Goal: Task Accomplishment & Management: Complete application form

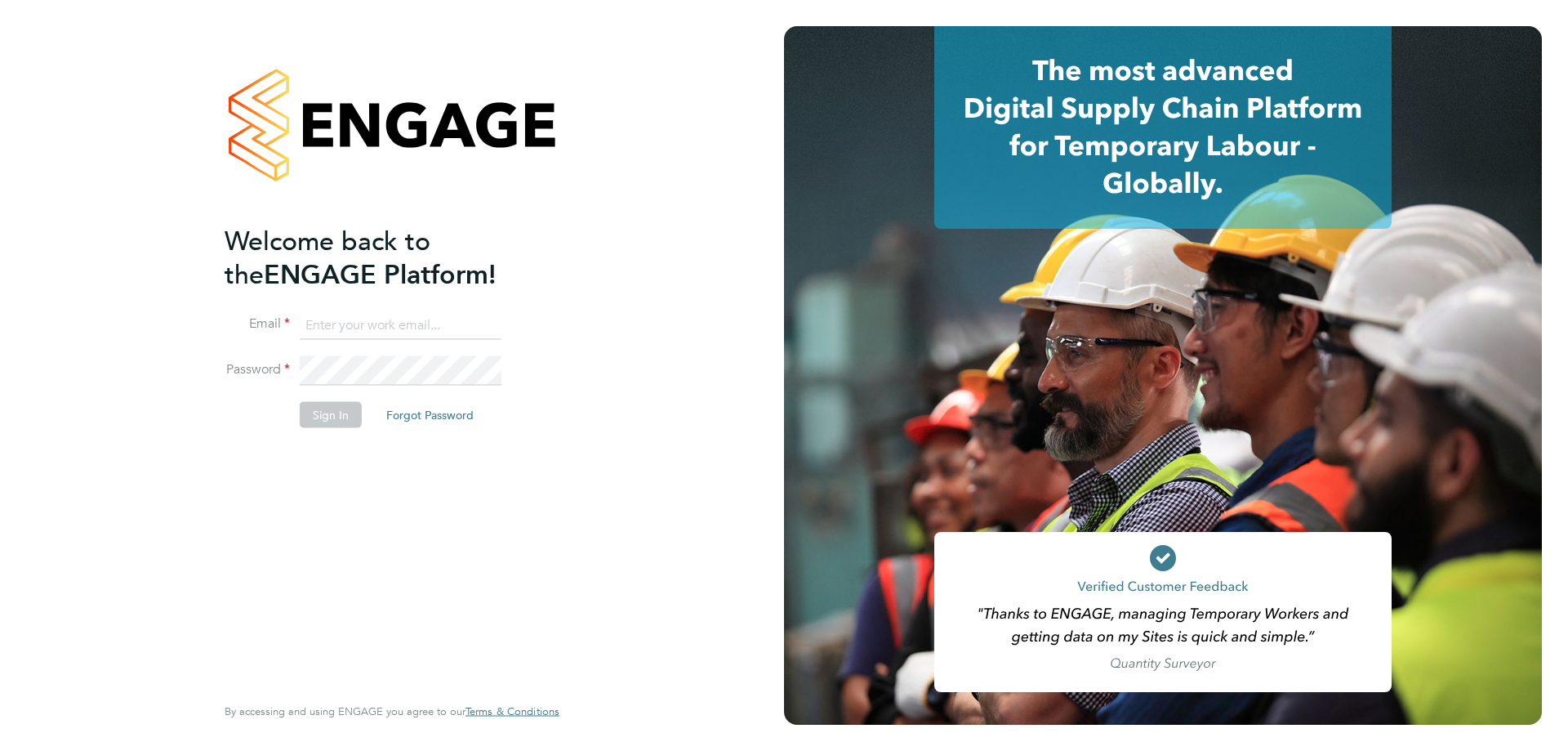
type input "[EMAIL_ADDRESS][DOMAIN_NAME]"
click at [326, 414] on button "Sign In" at bounding box center [330, 414] width 62 height 26
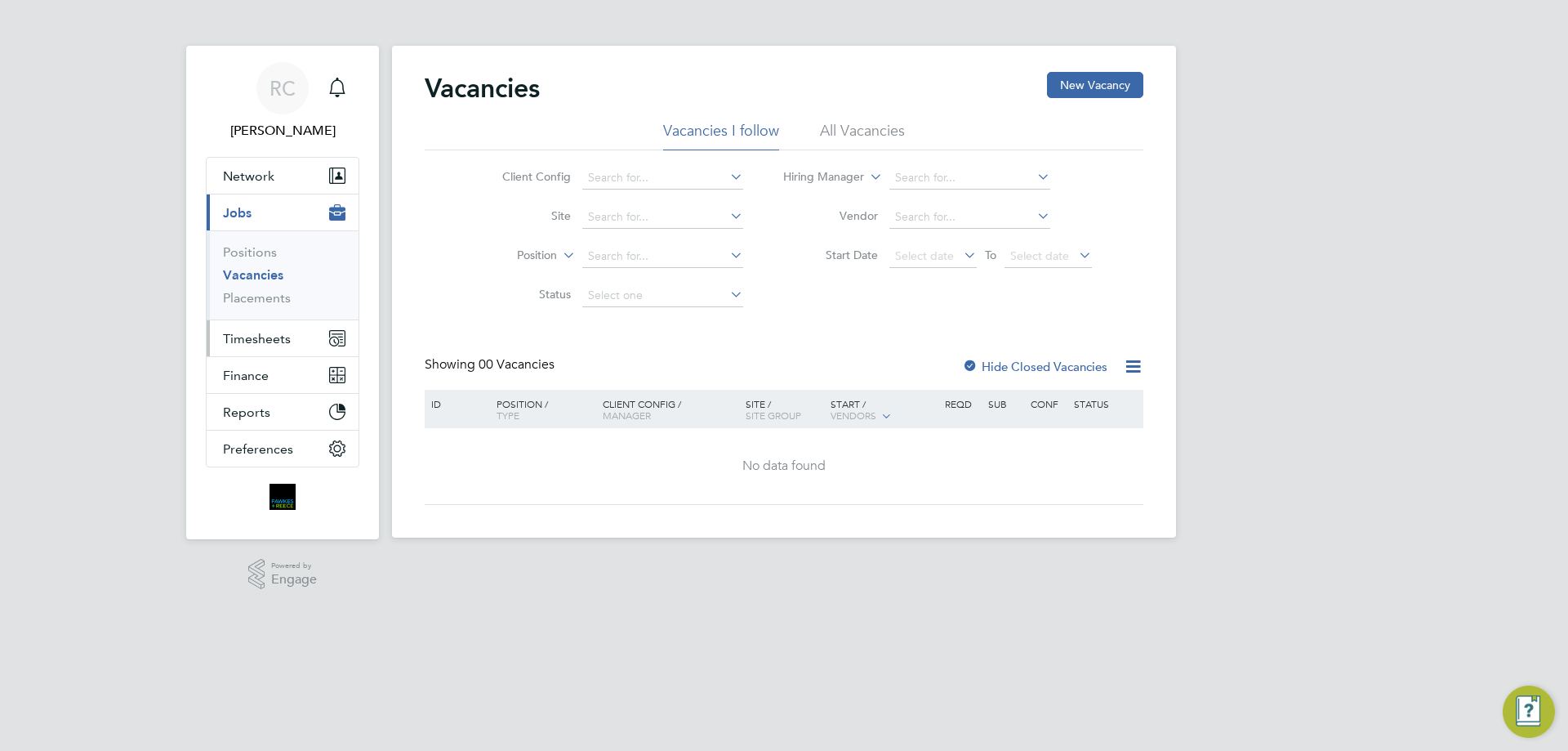
click at [254, 331] on span "Timesheets" at bounding box center [256, 338] width 67 height 16
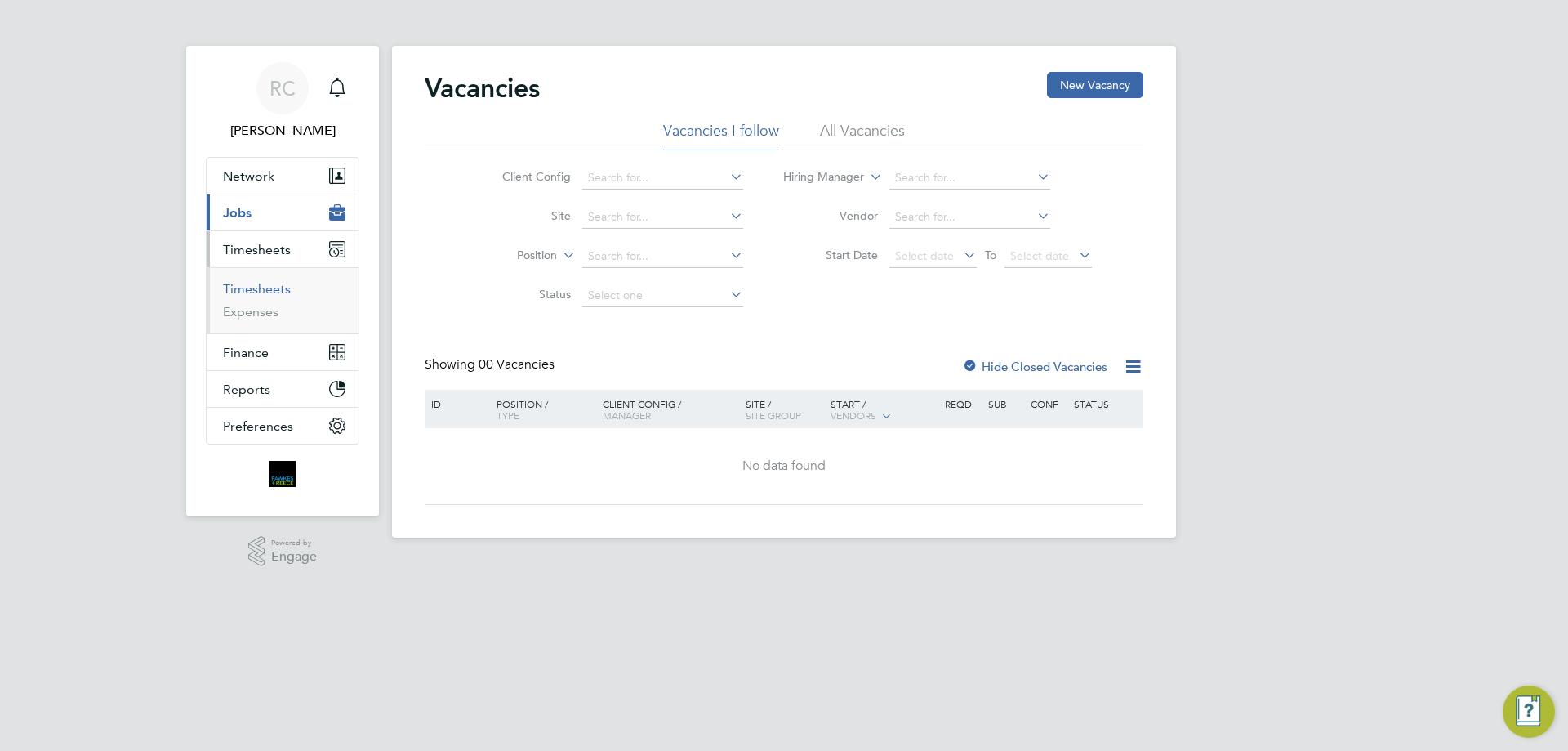
click at [253, 283] on link "Timesheets" at bounding box center [256, 289] width 67 height 16
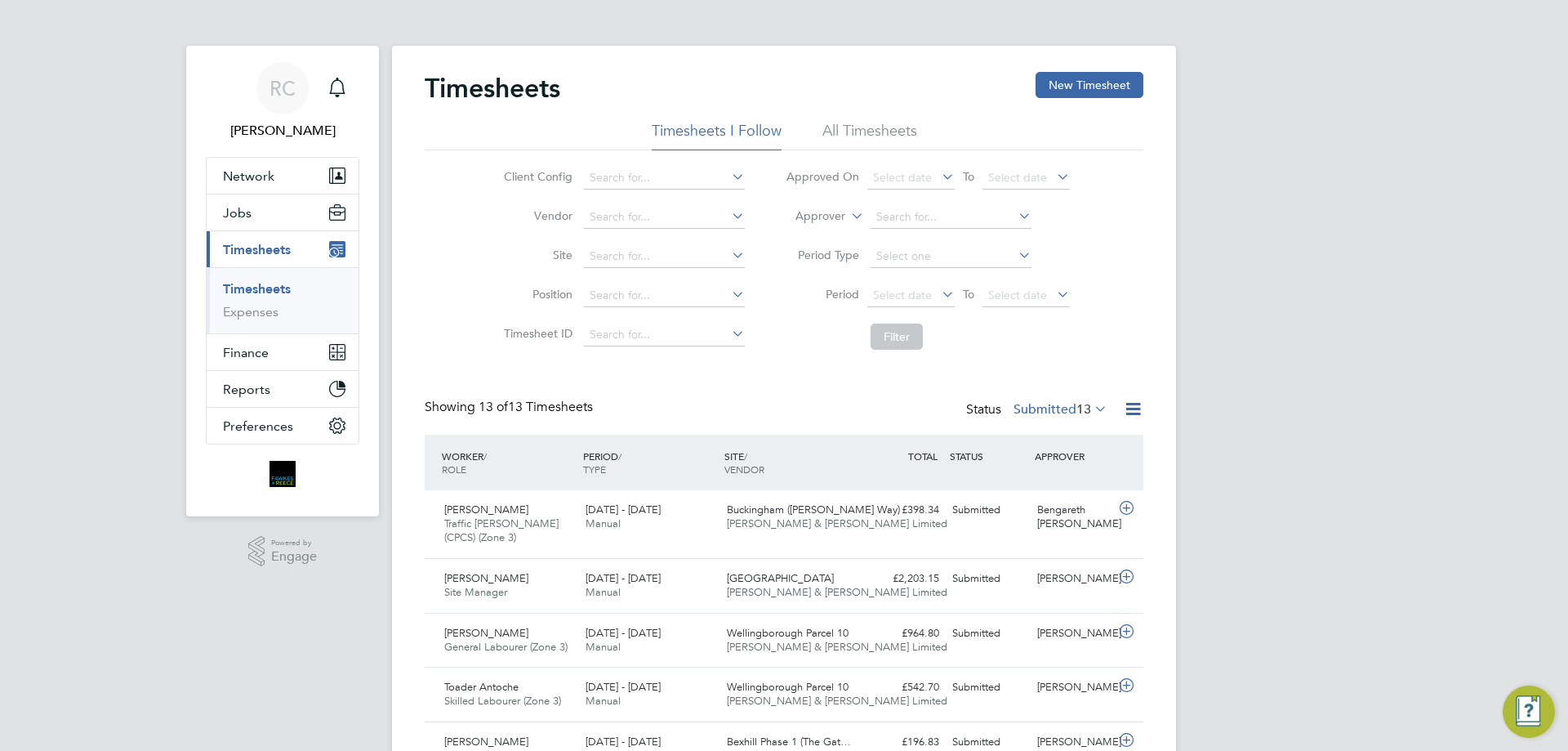
click at [867, 133] on li "All Timesheets" at bounding box center [870, 135] width 95 height 29
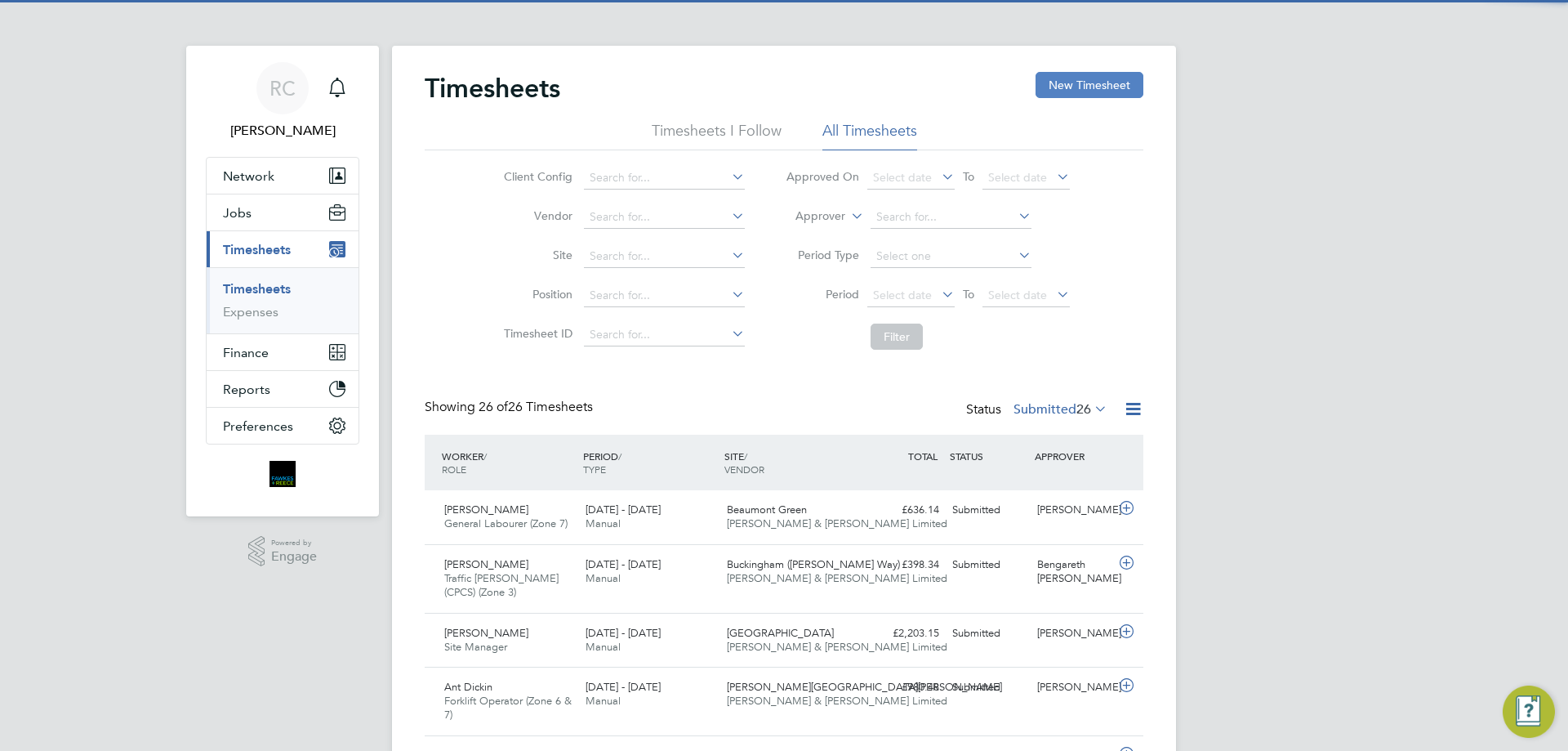
click at [1084, 77] on button "New Timesheet" at bounding box center [1089, 84] width 108 height 26
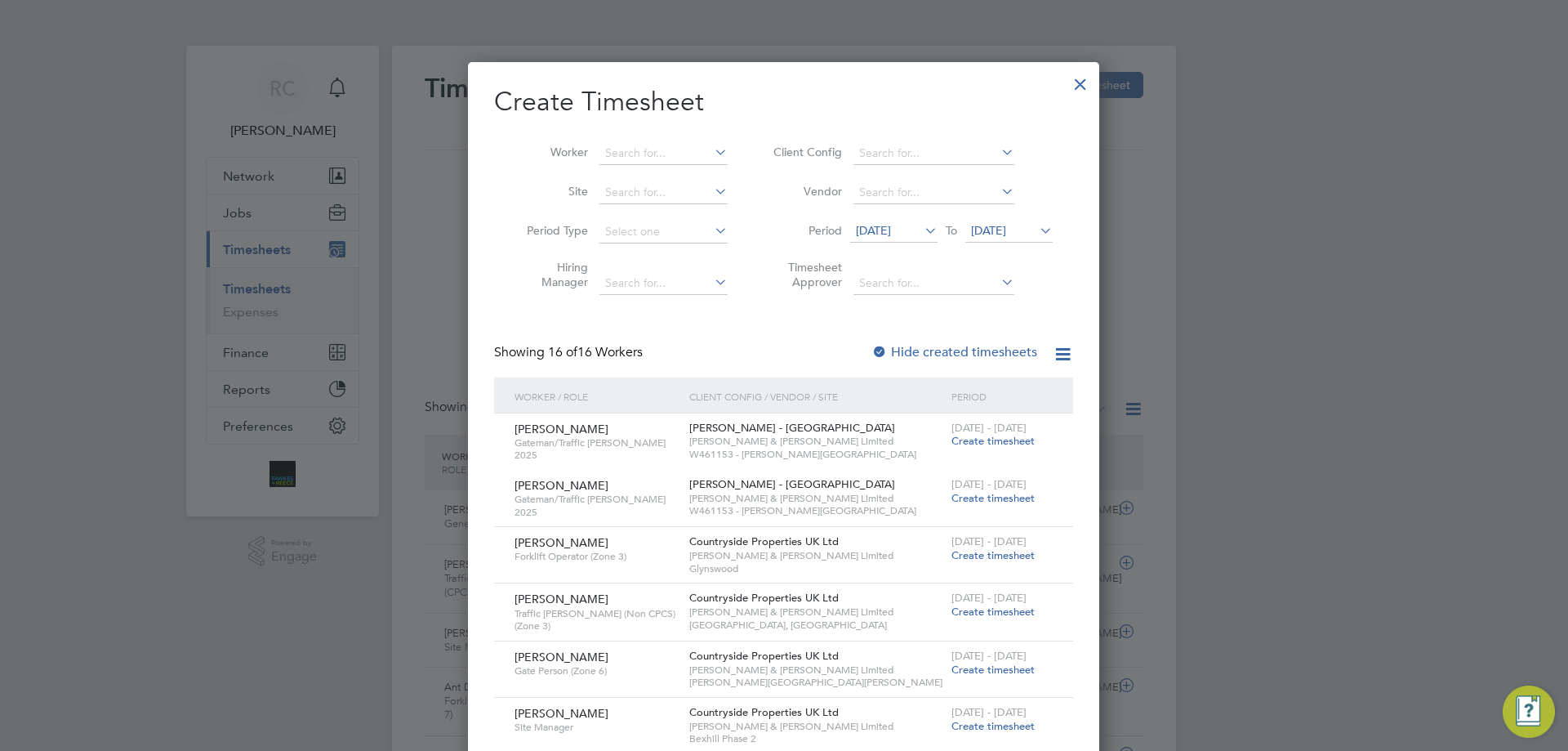
click at [875, 352] on div at bounding box center [880, 353] width 17 height 17
click at [649, 154] on input at bounding box center [663, 153] width 128 height 22
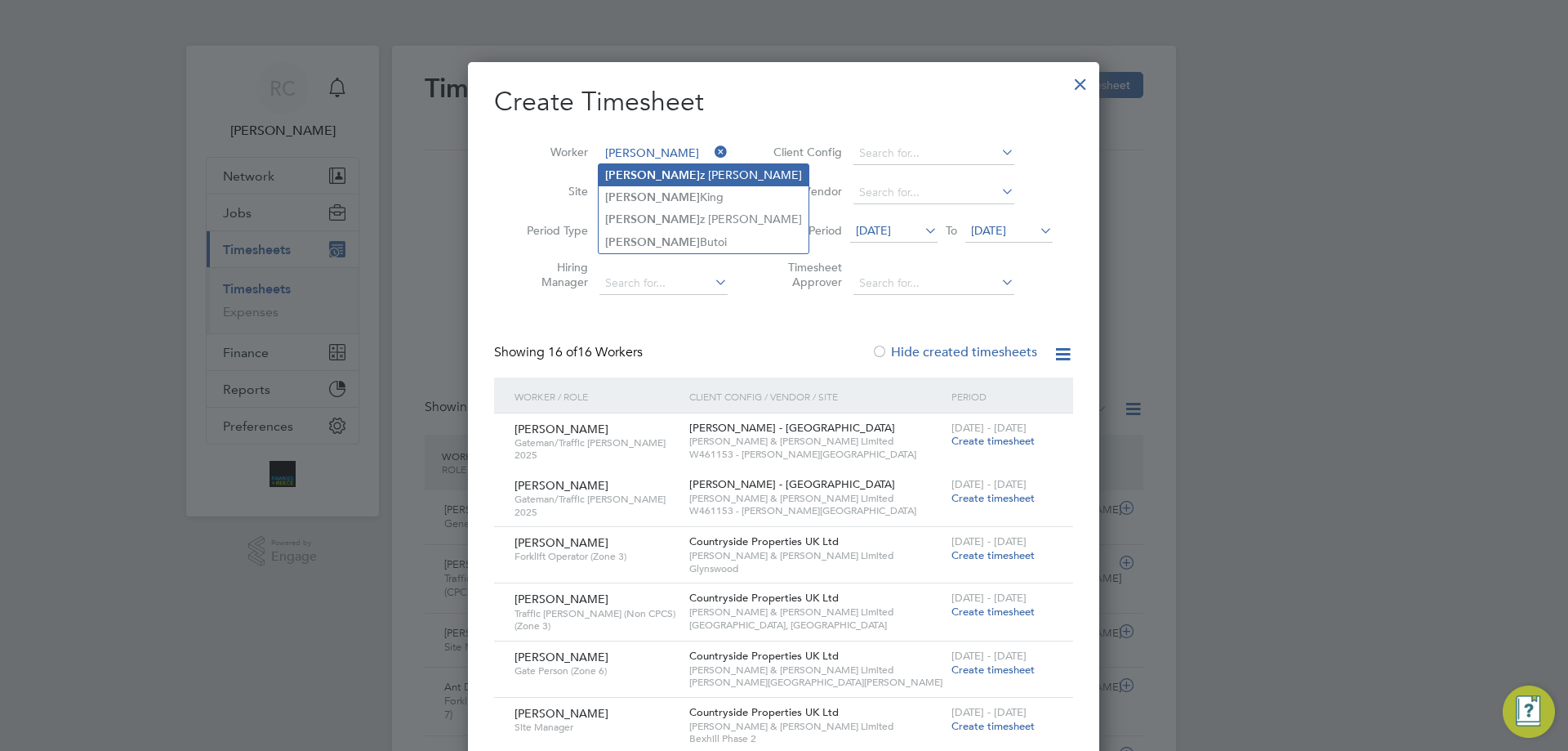
click at [659, 172] on li "Darius z Januszko" at bounding box center [703, 175] width 210 height 22
type input "Dariusz Januszko"
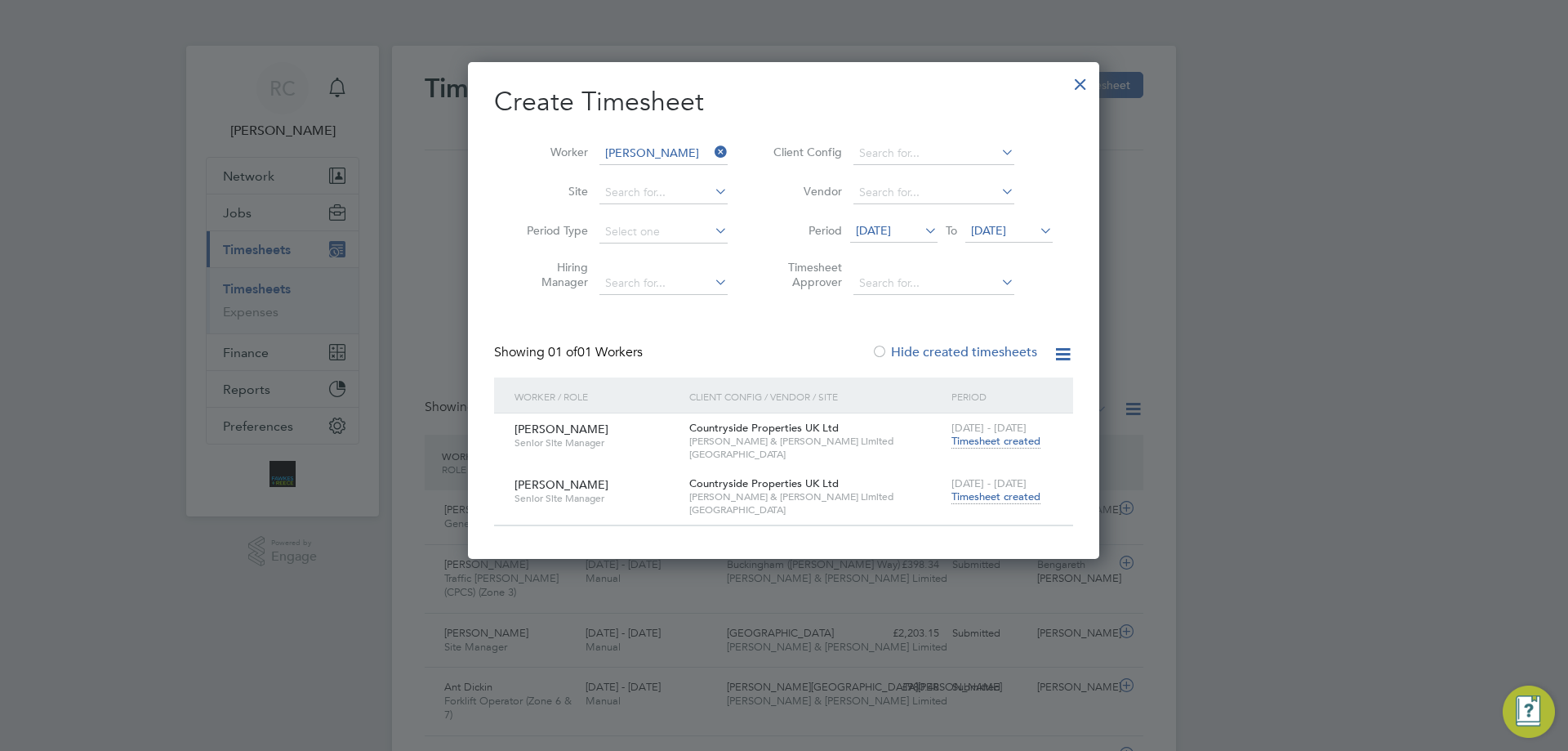
click at [980, 500] on span "Timesheet created" at bounding box center [995, 497] width 89 height 15
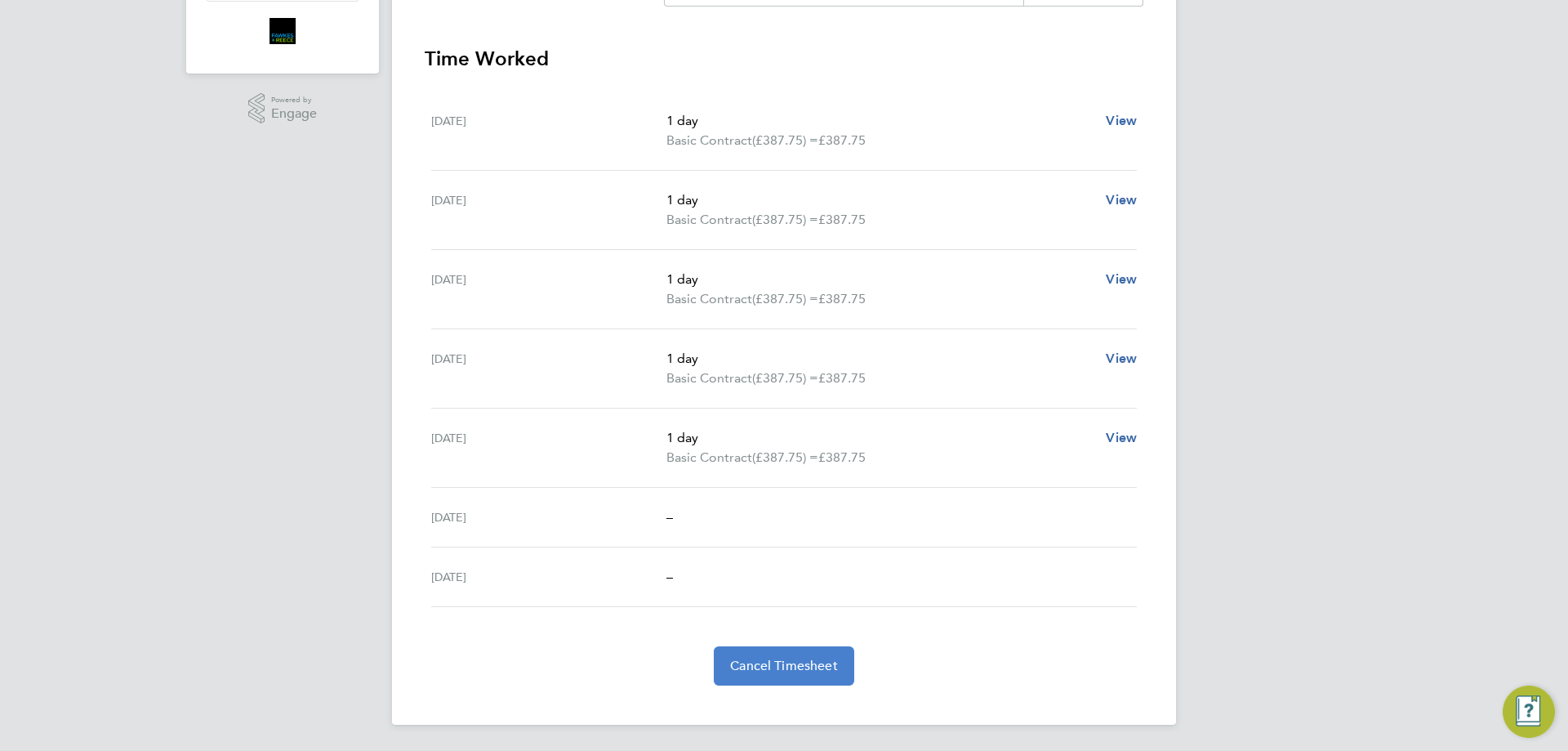
click at [801, 673] on span "Cancel Timesheet" at bounding box center [784, 666] width 108 height 17
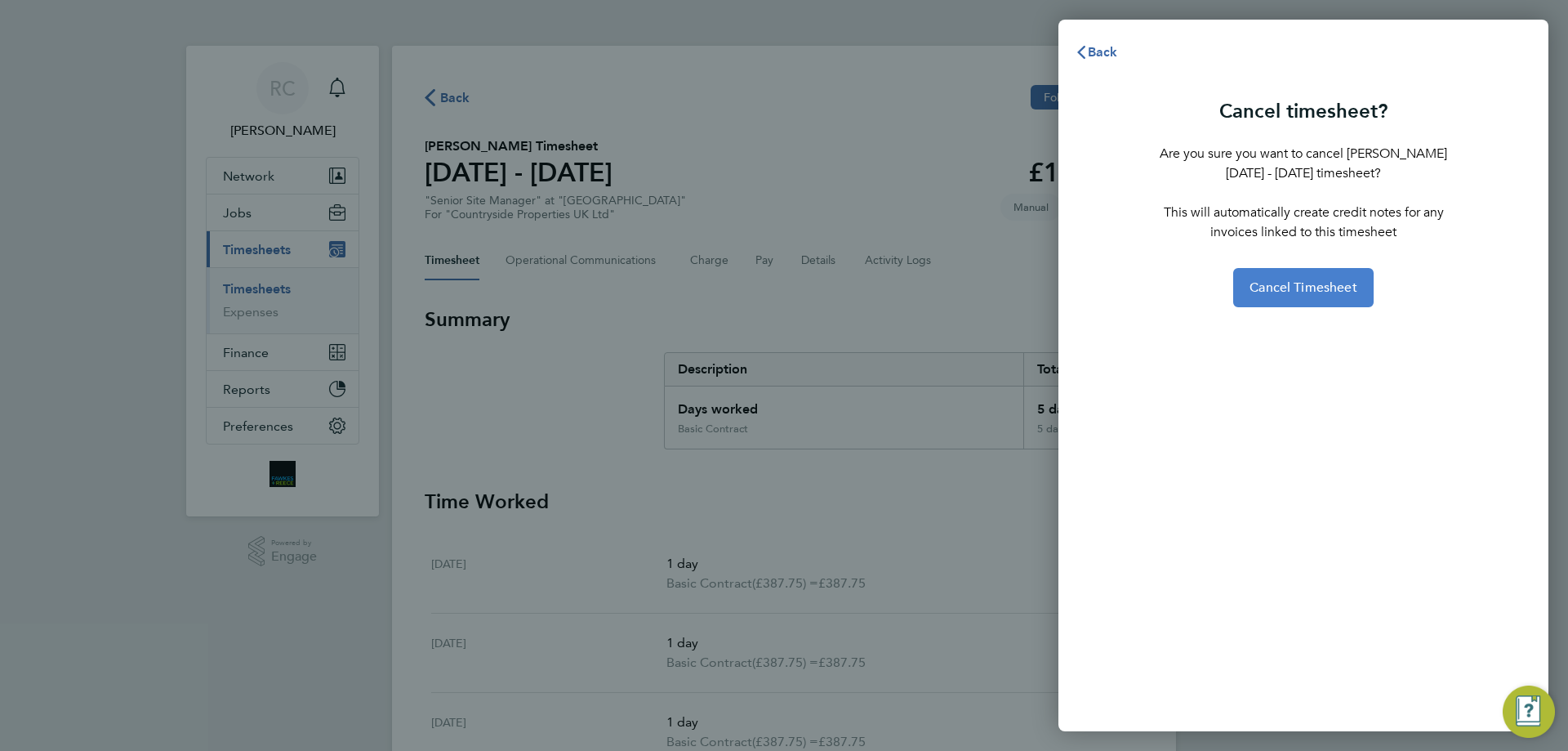
click at [1295, 292] on span "Cancel Timesheet" at bounding box center [1304, 288] width 108 height 17
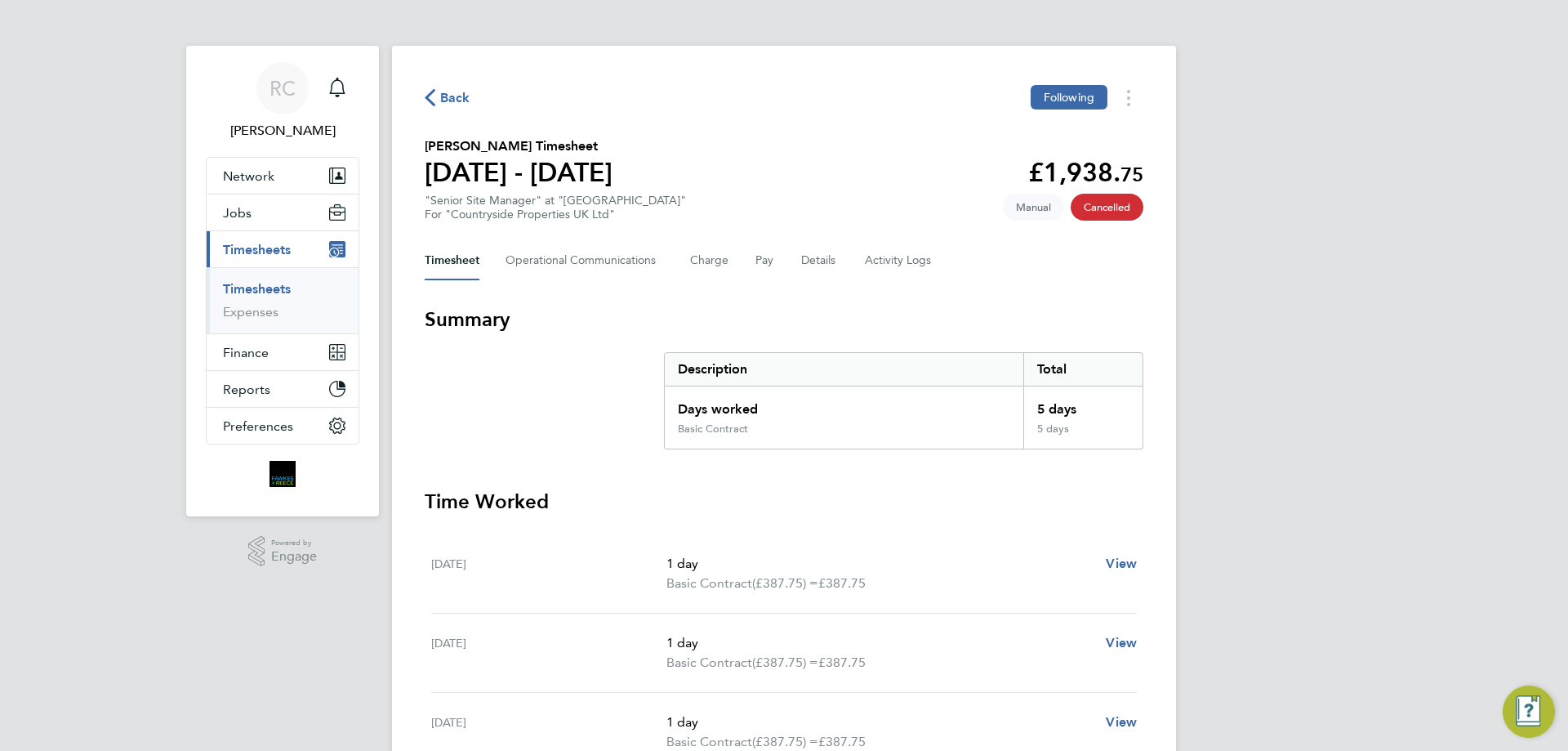
click at [252, 288] on link "Timesheets" at bounding box center [256, 289] width 67 height 16
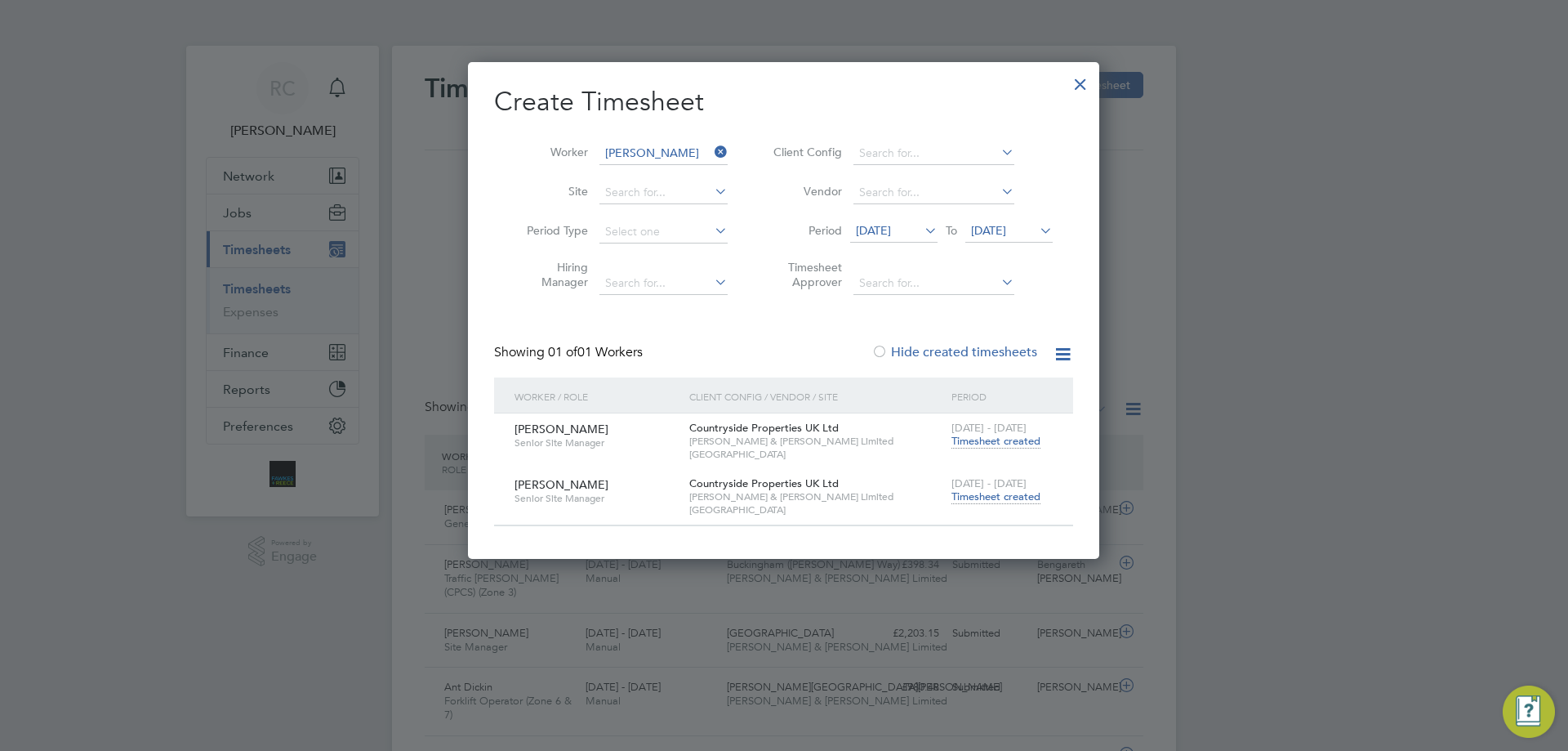
click at [1006, 226] on span "25 Sep 2025" at bounding box center [989, 231] width 35 height 15
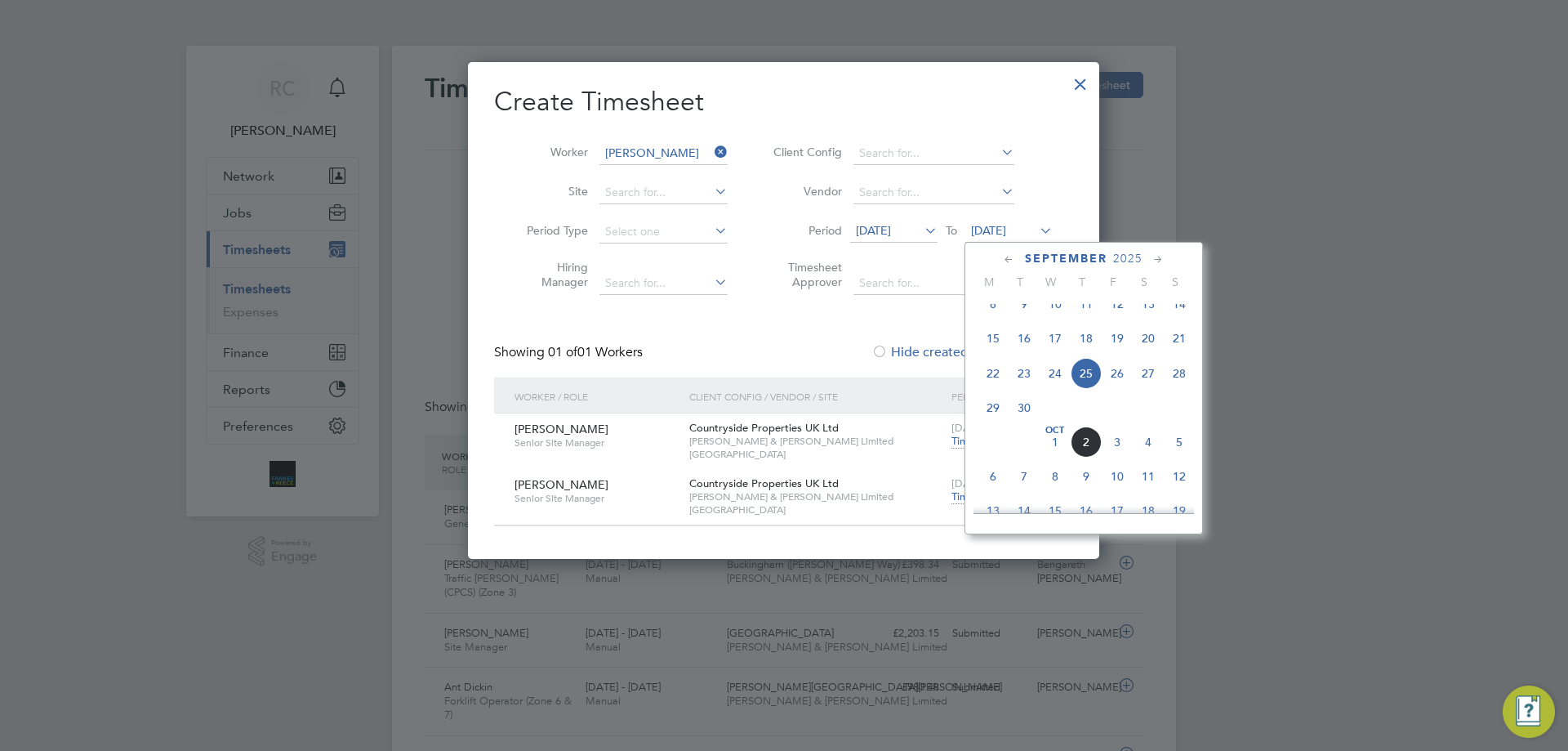
click at [1183, 385] on span "28" at bounding box center [1178, 373] width 31 height 31
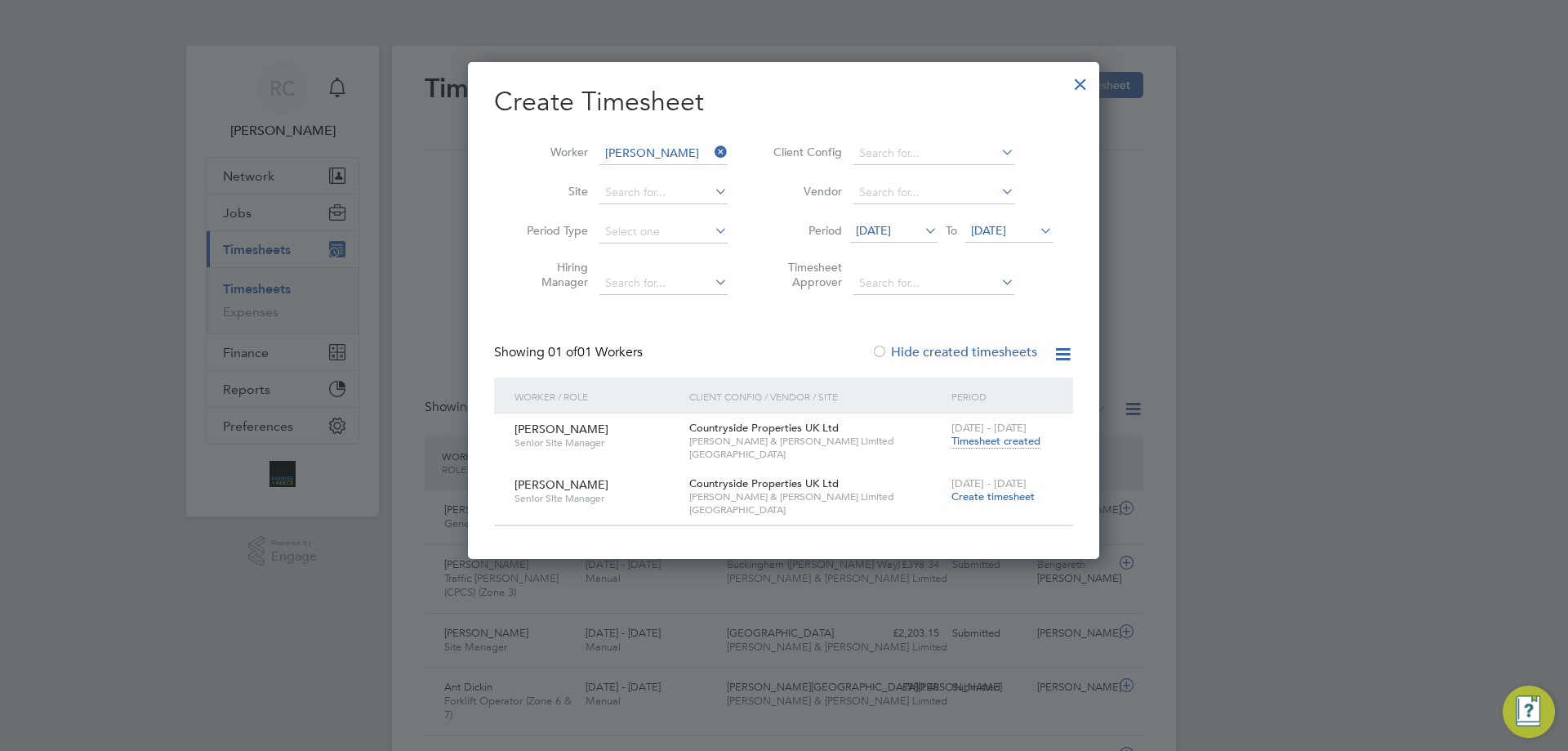
click at [1002, 491] on span "Create timesheet" at bounding box center [993, 496] width 83 height 14
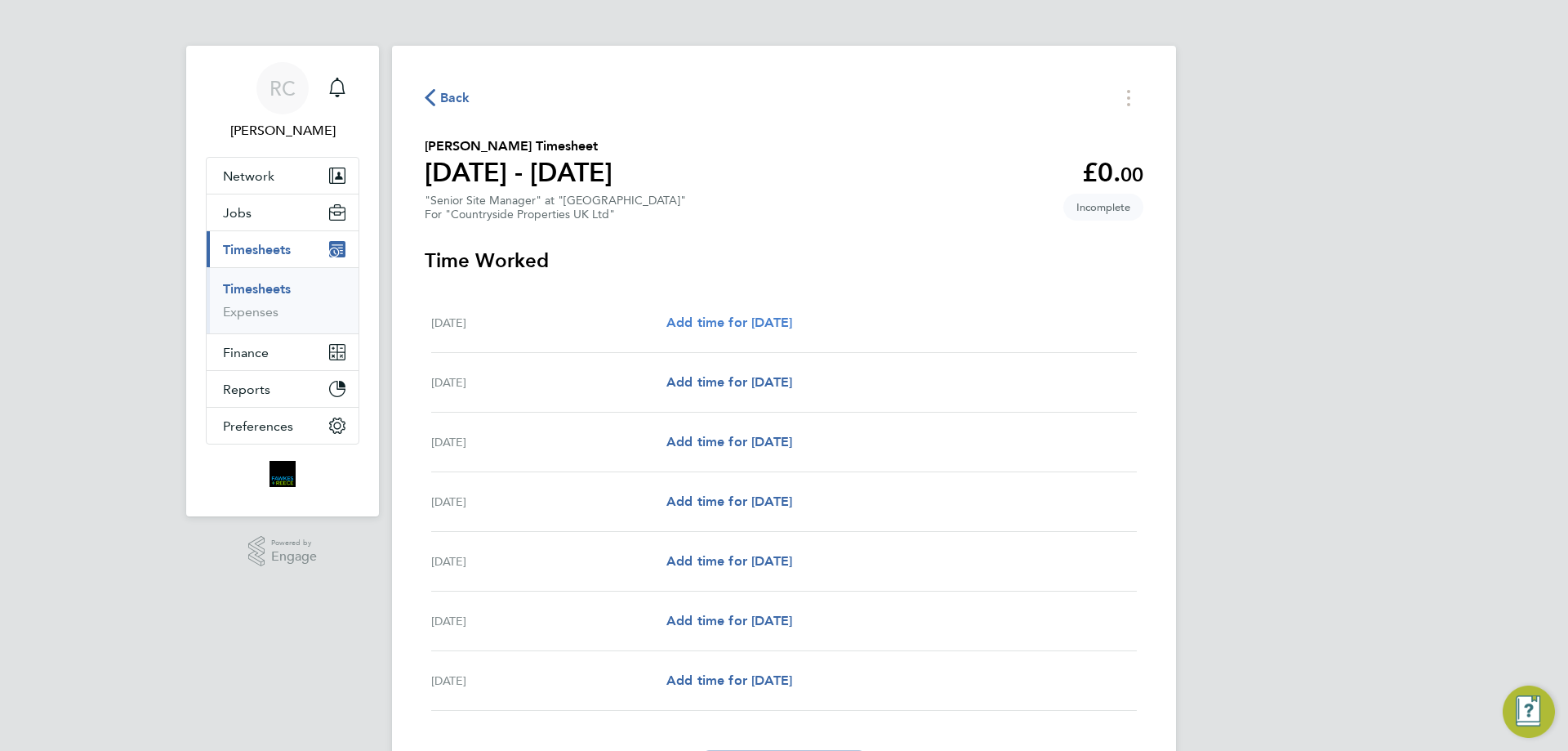
click at [702, 326] on span "Add time for Mon 22 Sep" at bounding box center [729, 322] width 126 height 16
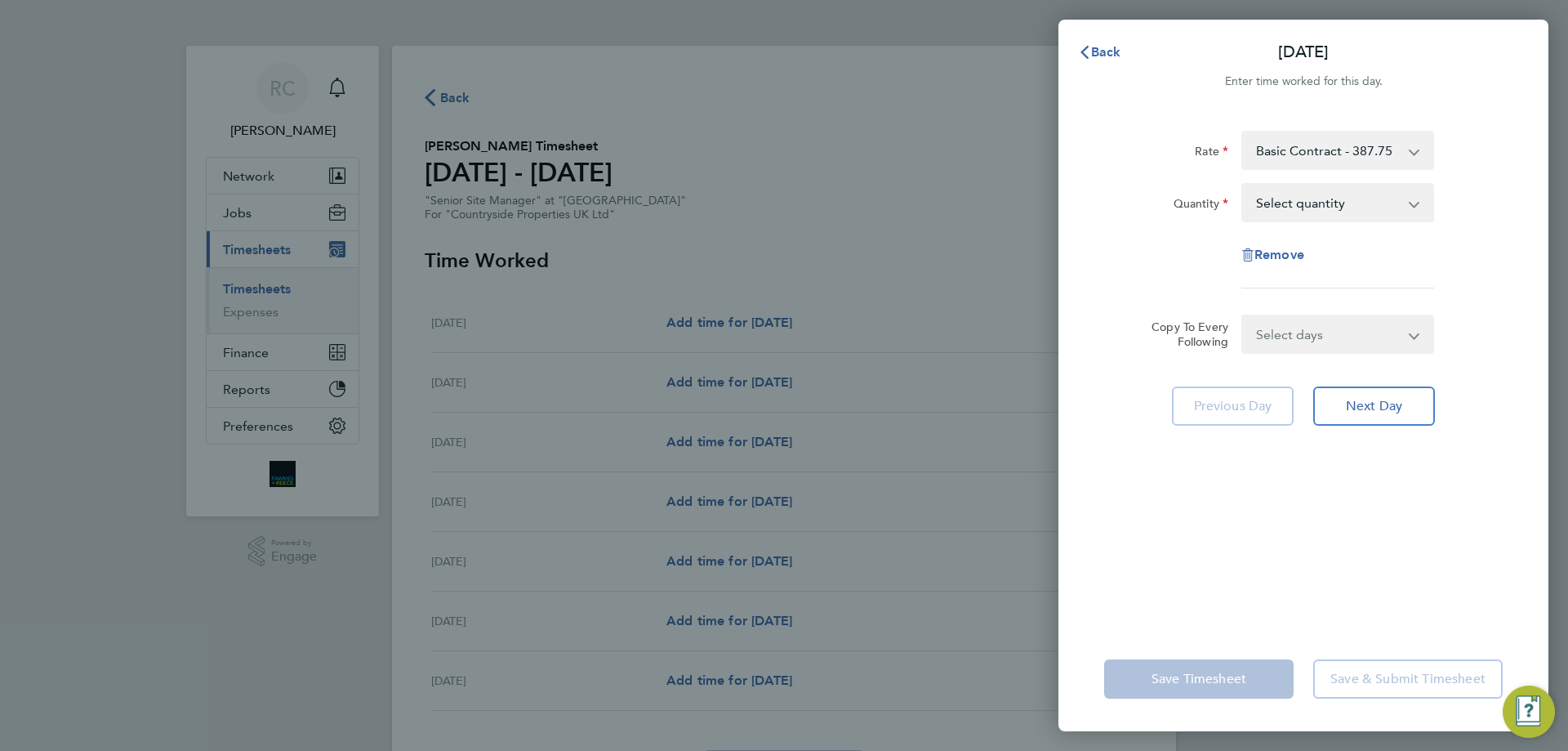
click at [1312, 215] on select "Select quantity 0.5 1" at bounding box center [1328, 202] width 170 height 36
select select "1"
click at [1243, 185] on select "Select quantity 0.5 1" at bounding box center [1328, 202] width 170 height 36
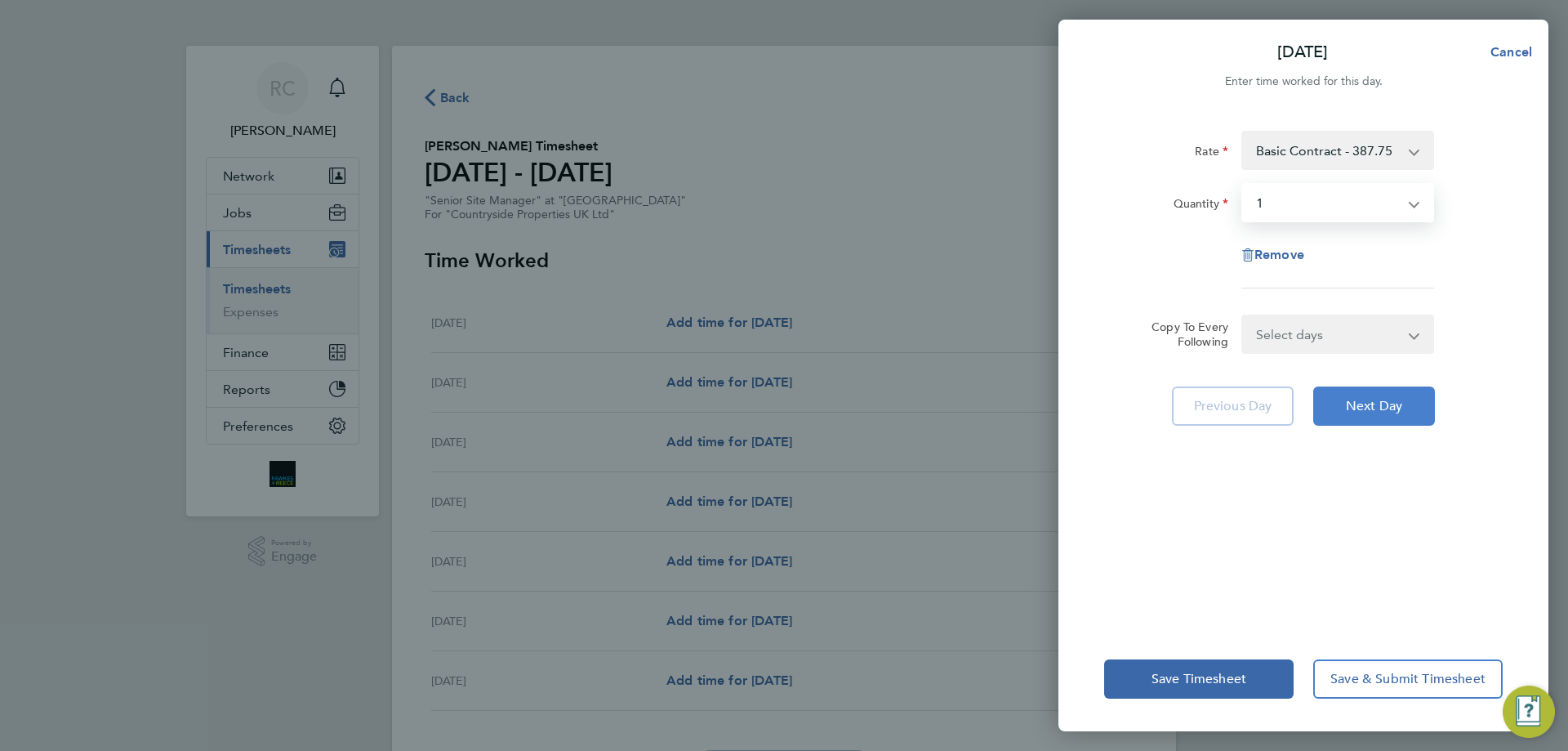
click at [1386, 413] on span "Next Day" at bounding box center [1374, 406] width 57 height 17
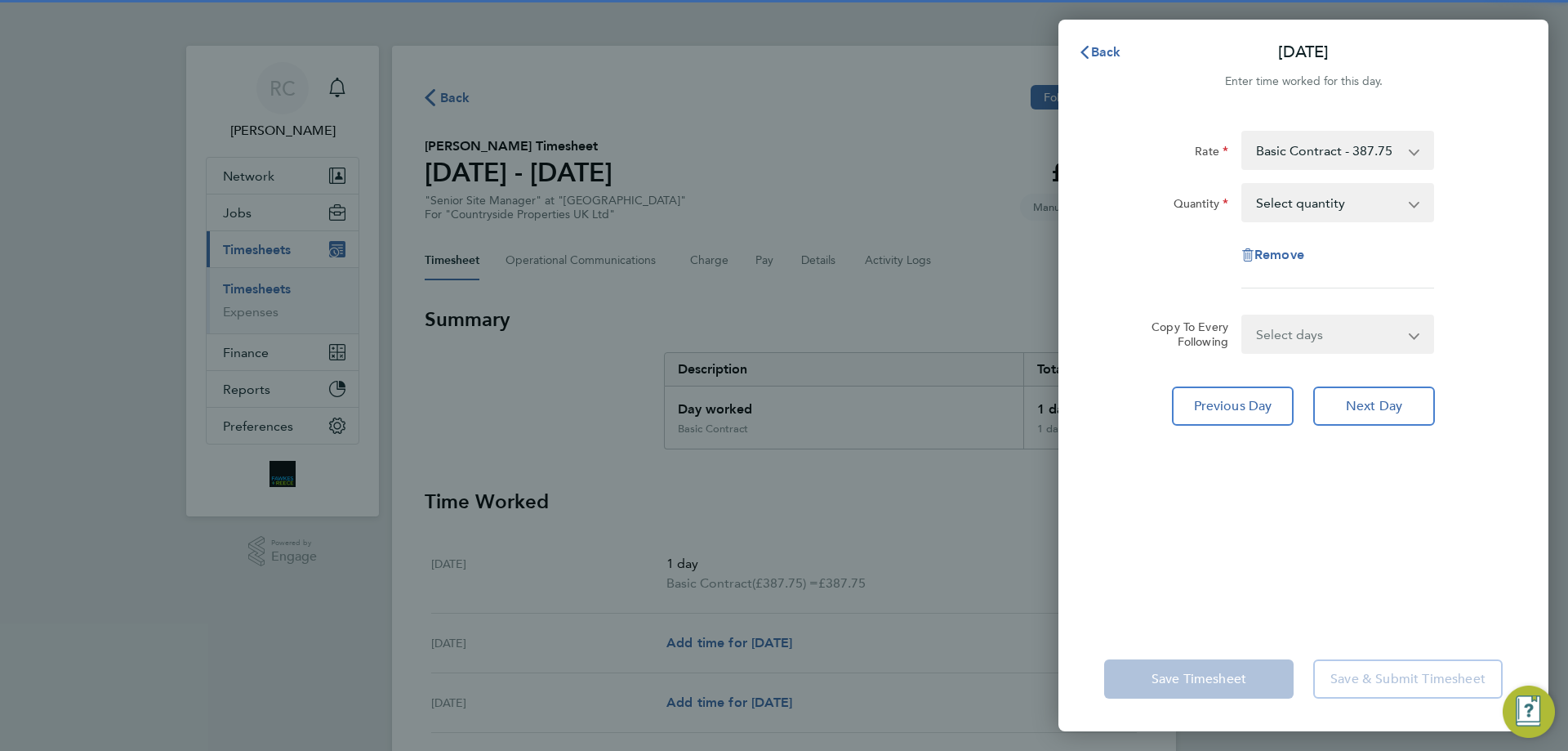
click at [1295, 203] on select "Select quantity 0.5 1" at bounding box center [1328, 202] width 170 height 36
select select "1"
click at [1243, 185] on select "Select quantity 0.5 1" at bounding box center [1328, 202] width 170 height 36
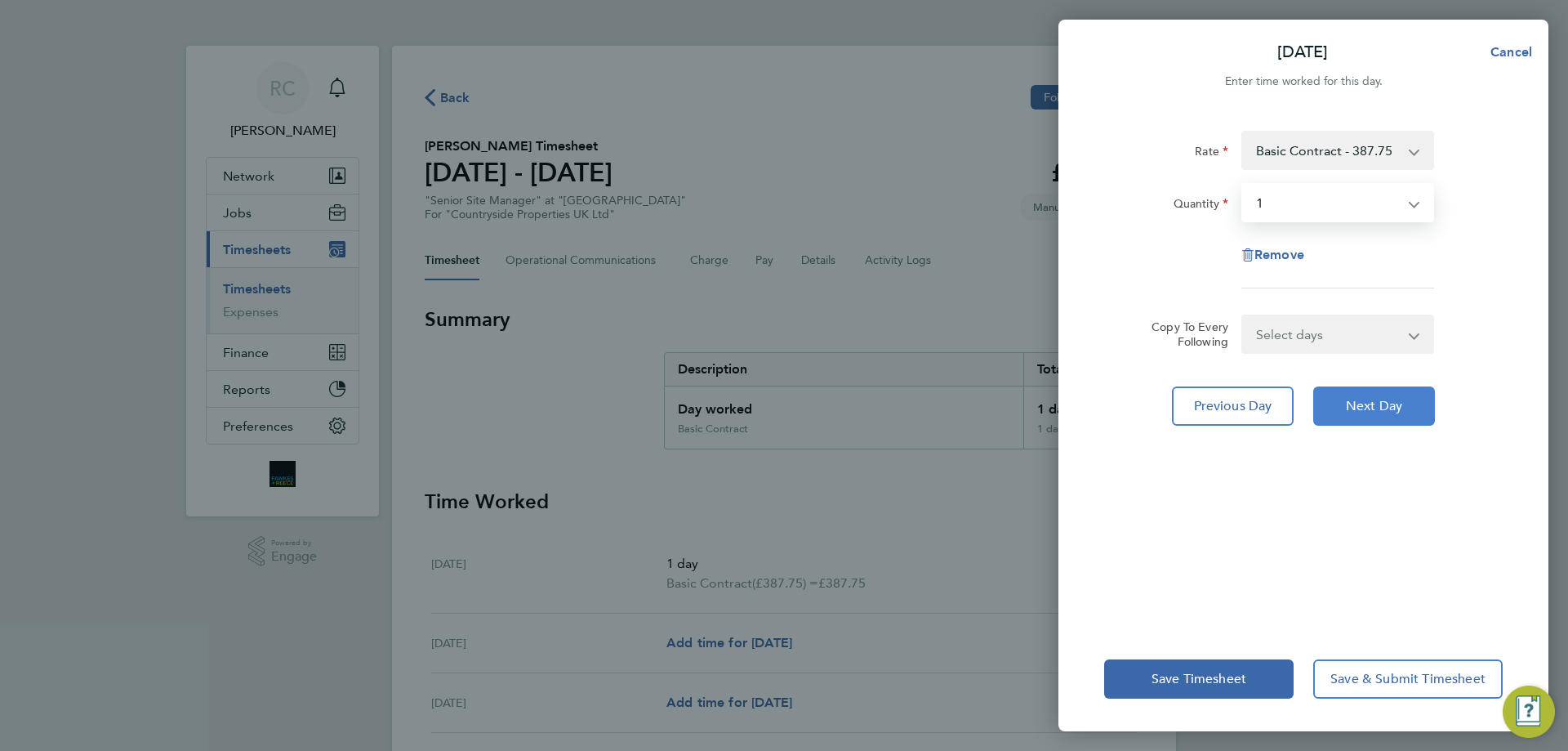
click at [1390, 417] on button "Next Day" at bounding box center [1374, 405] width 122 height 39
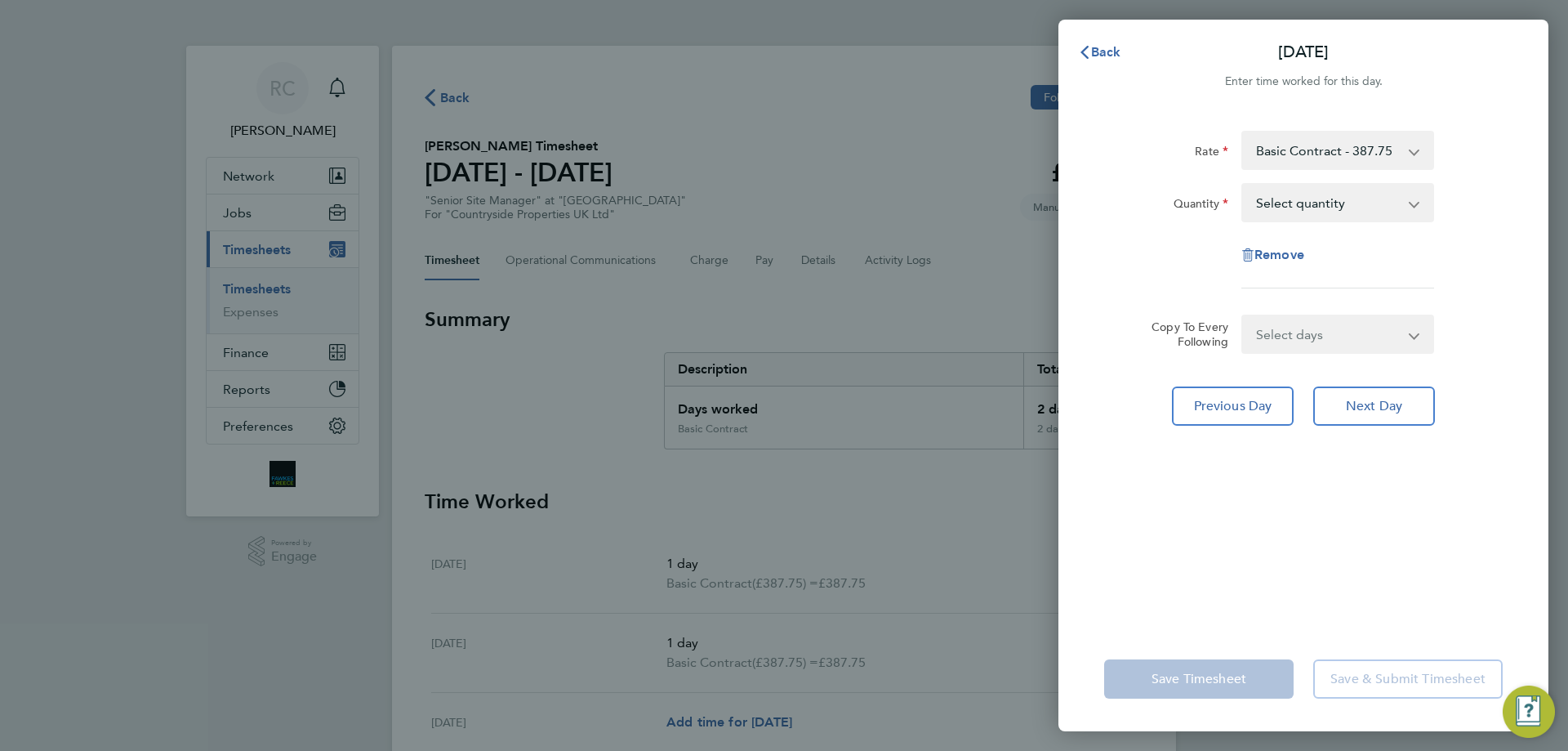
click at [1297, 207] on select "Select quantity 0.5 1" at bounding box center [1328, 202] width 170 height 36
select select "1"
click at [1243, 185] on select "Select quantity 0.5 1" at bounding box center [1328, 202] width 170 height 36
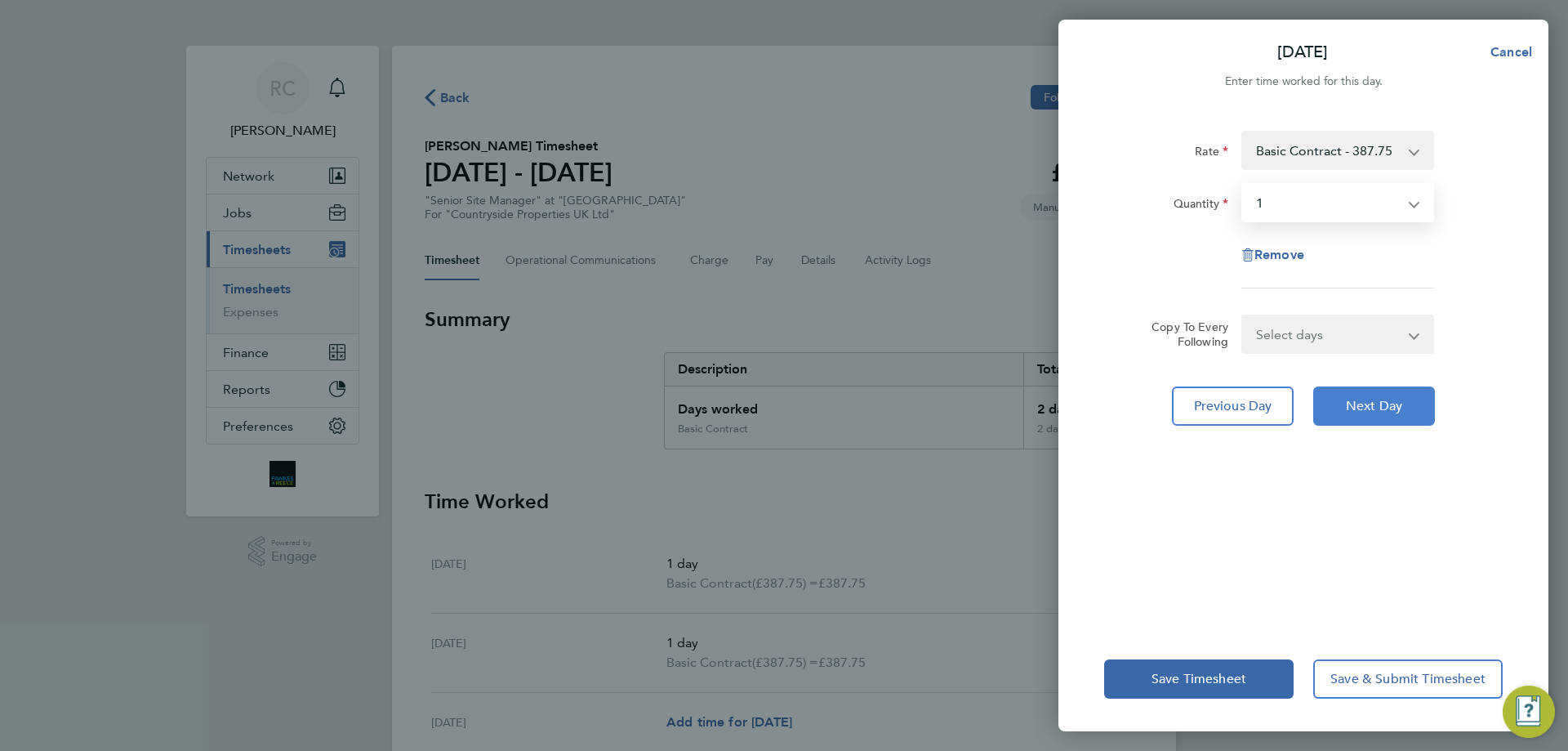
click at [1362, 410] on span "Next Day" at bounding box center [1374, 406] width 57 height 17
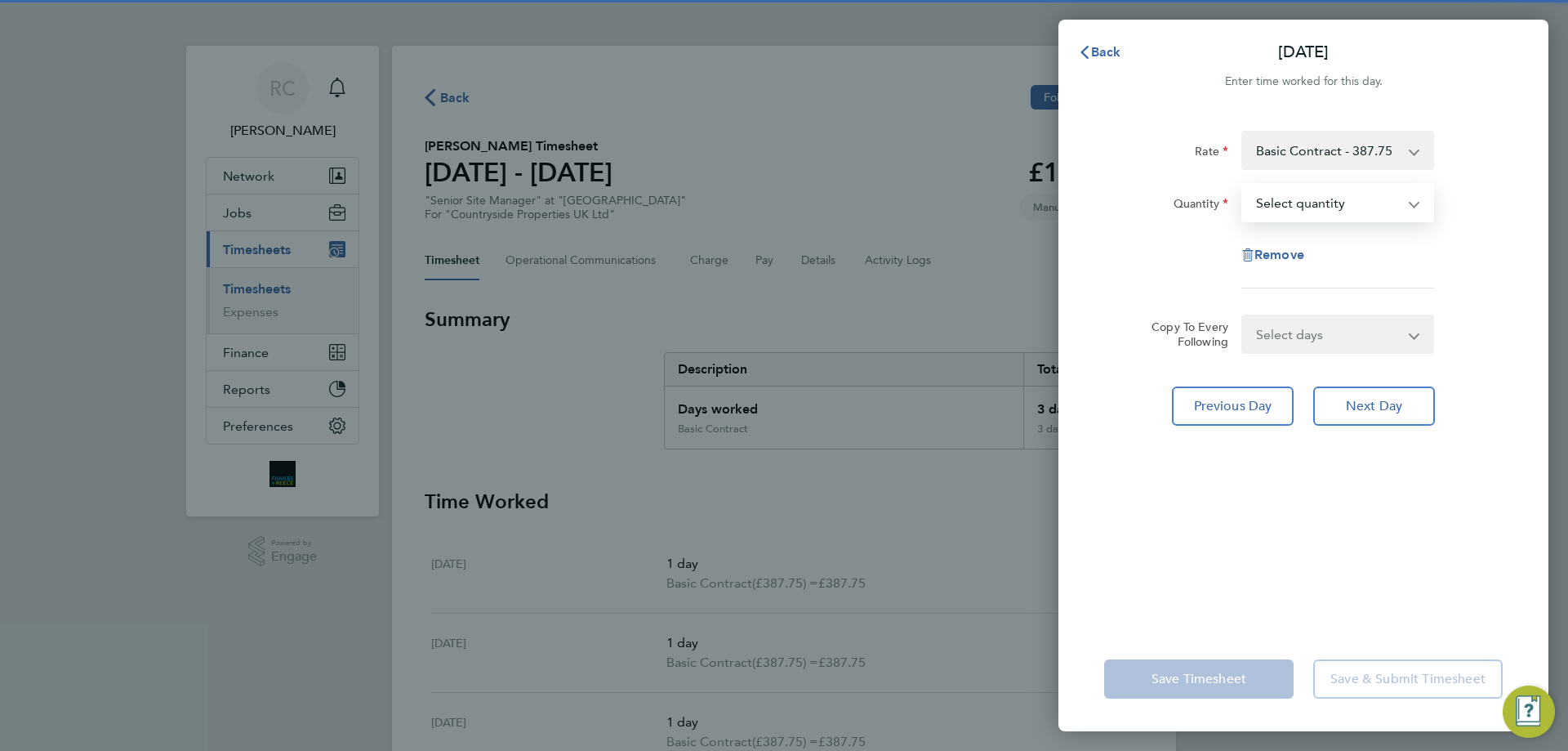
click at [1267, 207] on select "Select quantity 0.5 1" at bounding box center [1328, 202] width 170 height 36
select select "1"
click at [1243, 185] on select "Select quantity 0.5 1" at bounding box center [1328, 202] width 170 height 36
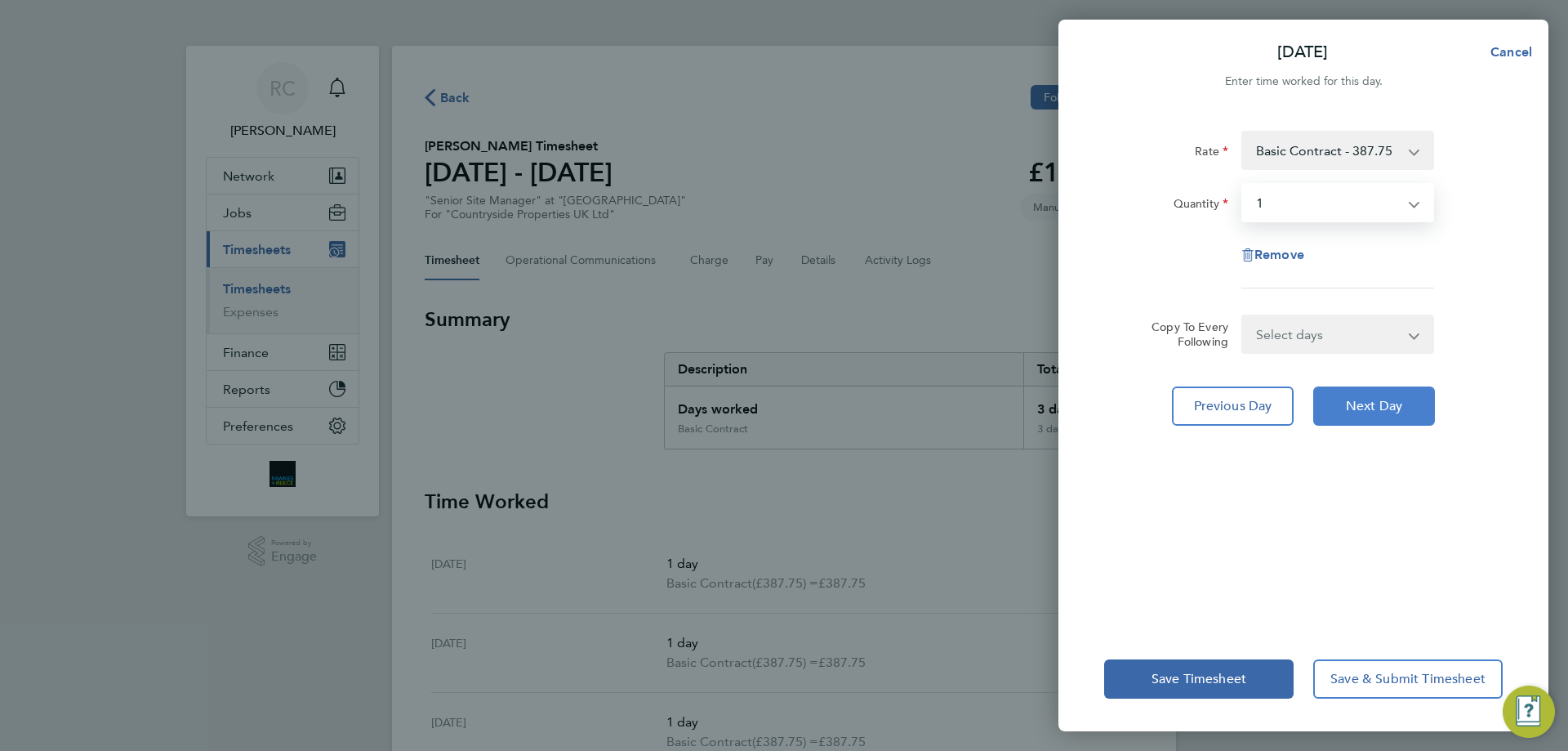
click at [1370, 410] on span "Next Day" at bounding box center [1374, 406] width 57 height 17
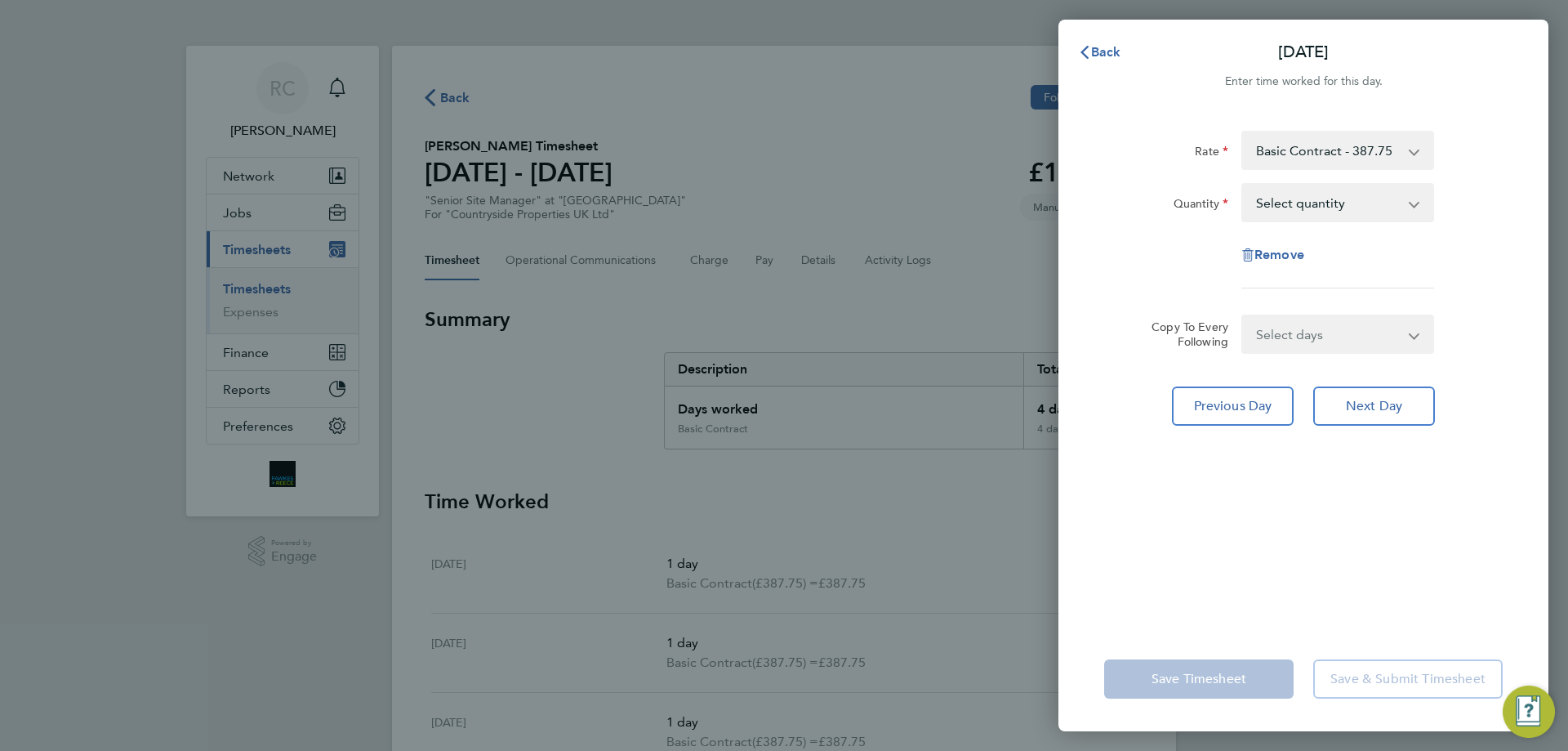
click at [1277, 198] on select "Select quantity 0.5 1" at bounding box center [1328, 202] width 170 height 36
select select "1"
click at [1243, 185] on select "Select quantity 0.5 1" at bounding box center [1328, 202] width 170 height 36
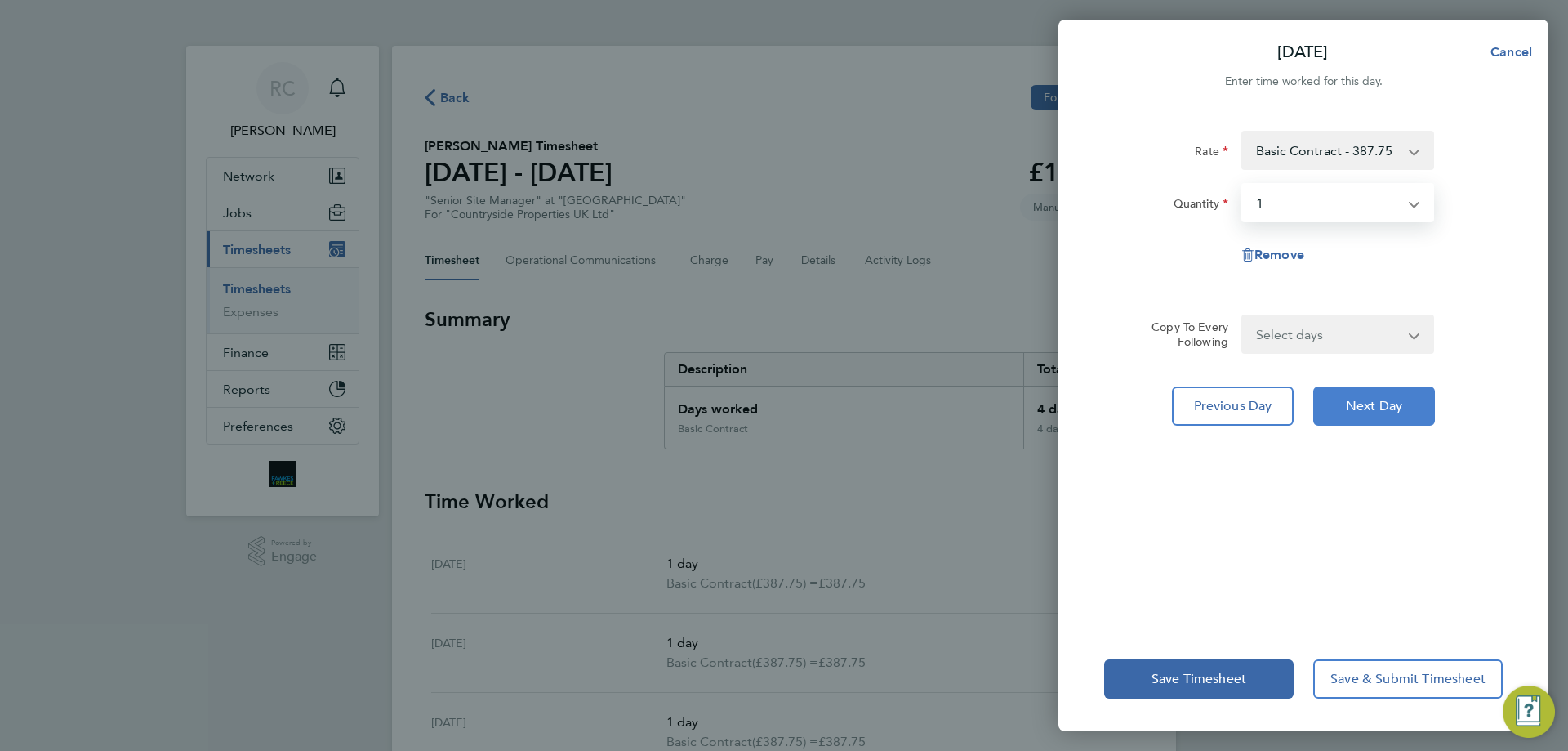
click at [1344, 405] on button "Next Day" at bounding box center [1374, 405] width 122 height 39
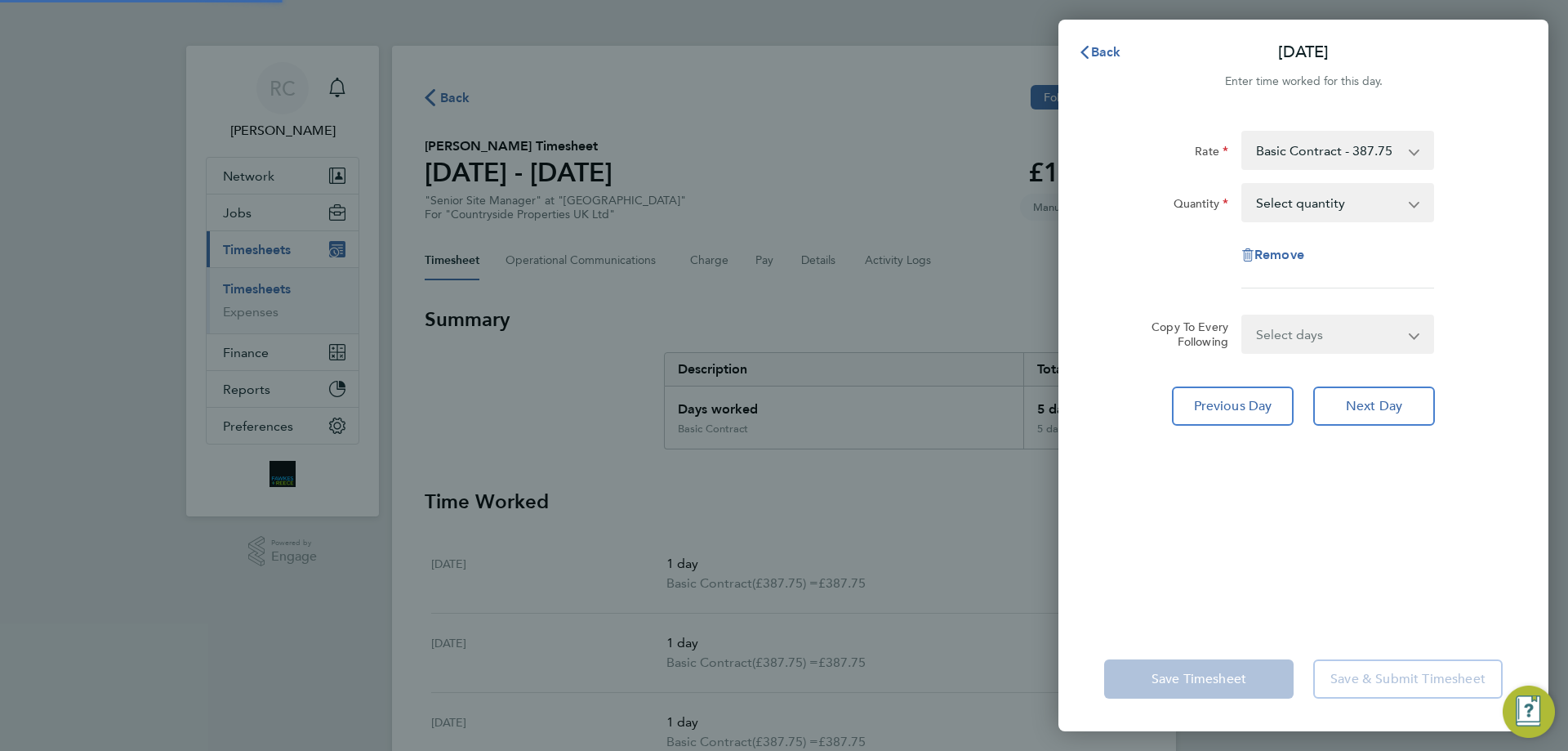
click at [1288, 206] on select "Select quantity 0.5 1" at bounding box center [1328, 202] width 170 height 36
select select "1"
click at [1243, 185] on select "Select quantity 0.5 1" at bounding box center [1328, 202] width 170 height 36
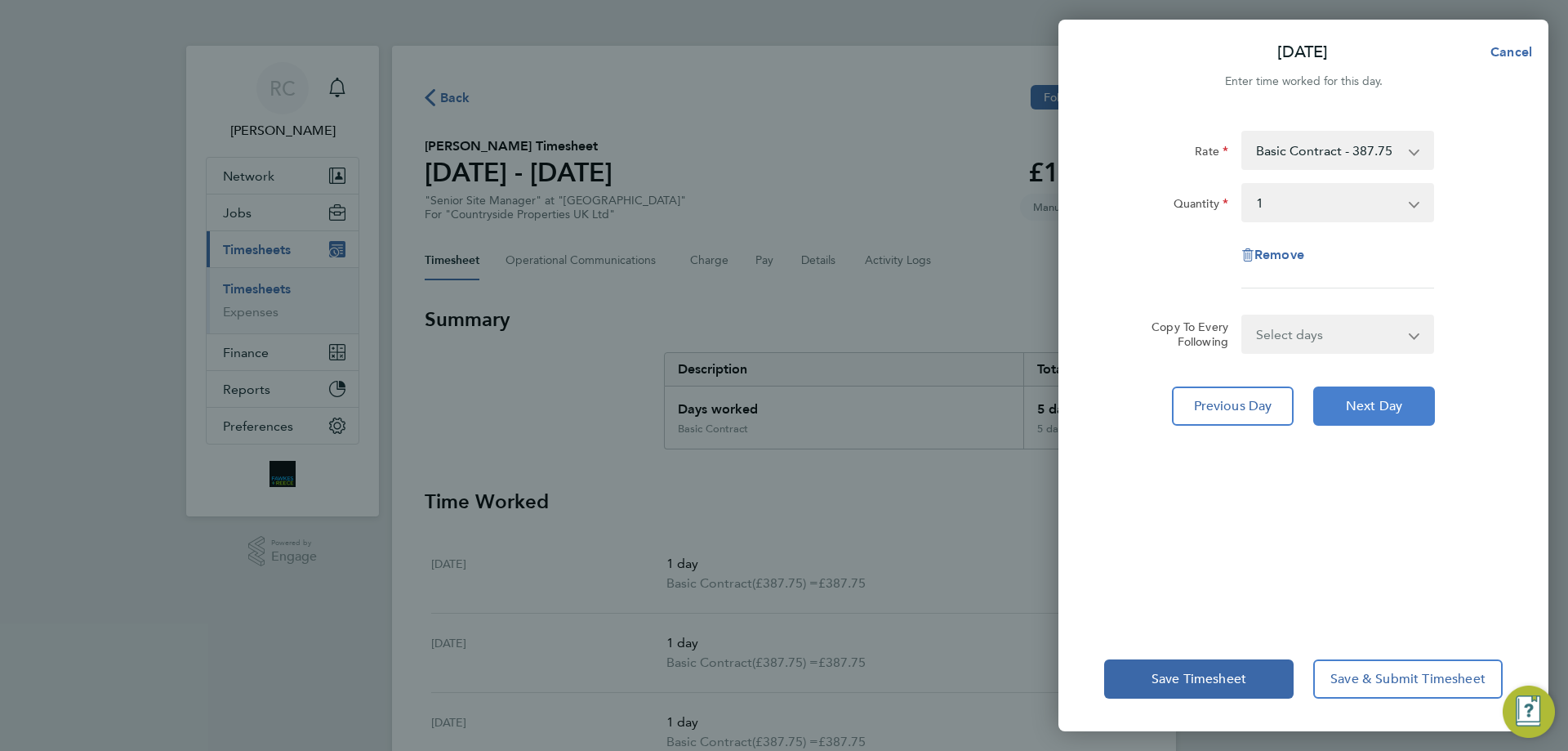
click at [1373, 415] on button "Next Day" at bounding box center [1374, 405] width 122 height 39
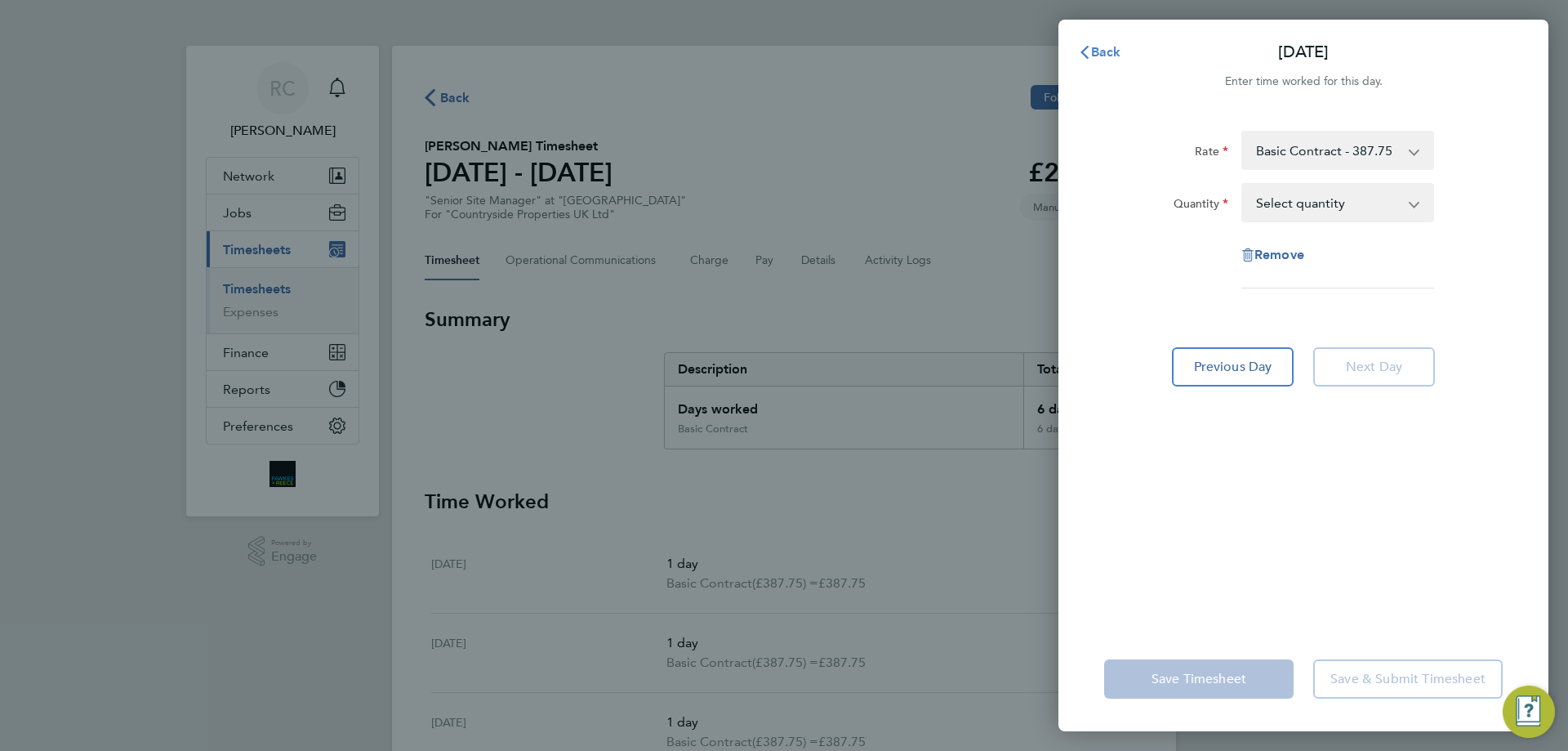
click at [1114, 51] on span "Back" at bounding box center [1106, 52] width 30 height 16
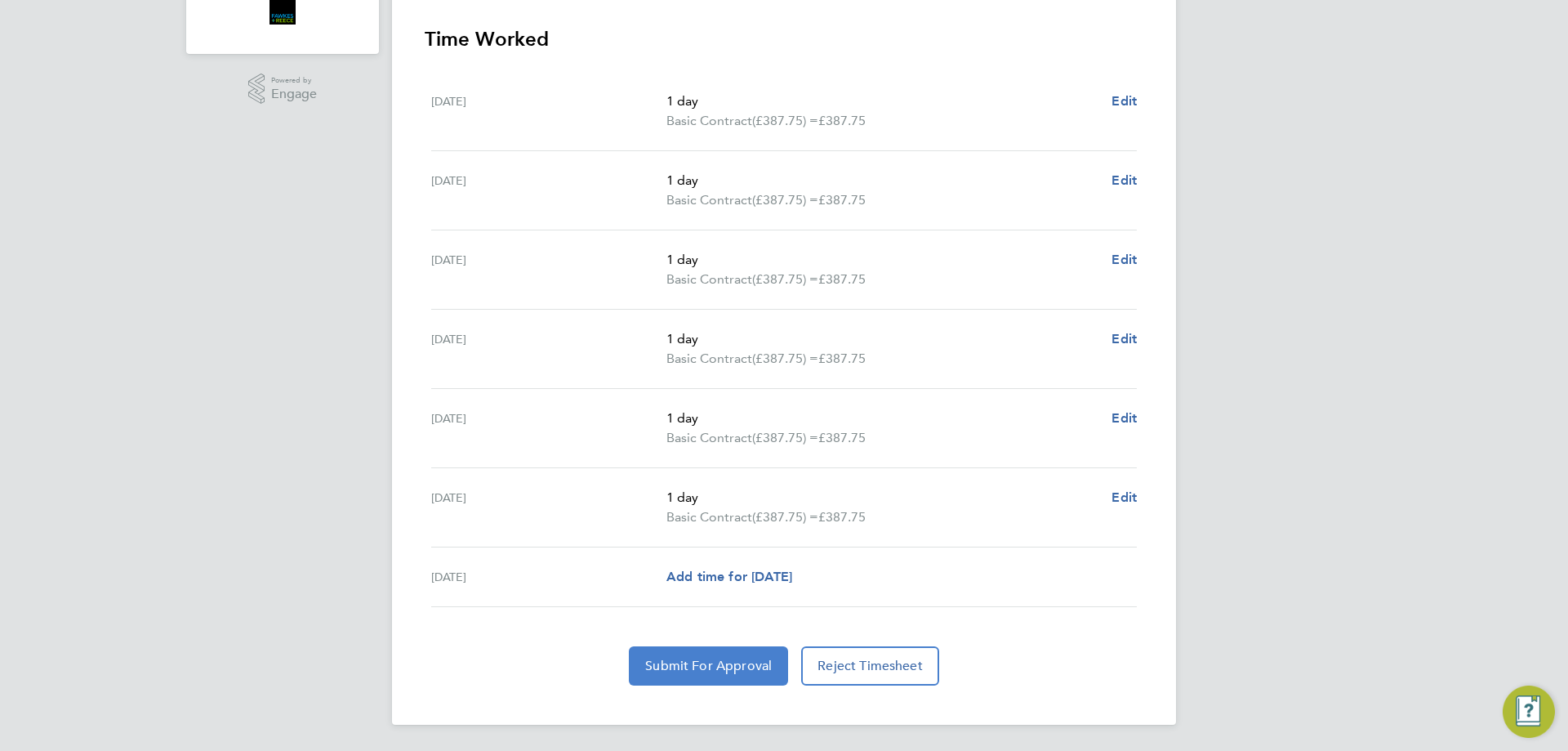
click at [704, 664] on span "Submit For Approval" at bounding box center [708, 666] width 127 height 17
